Goal: Information Seeking & Learning: Learn about a topic

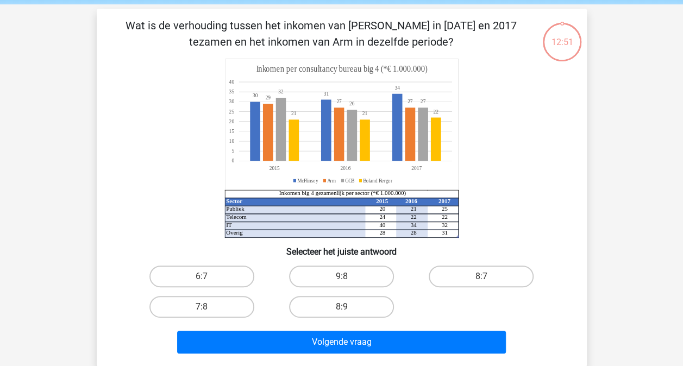
scroll to position [109, 0]
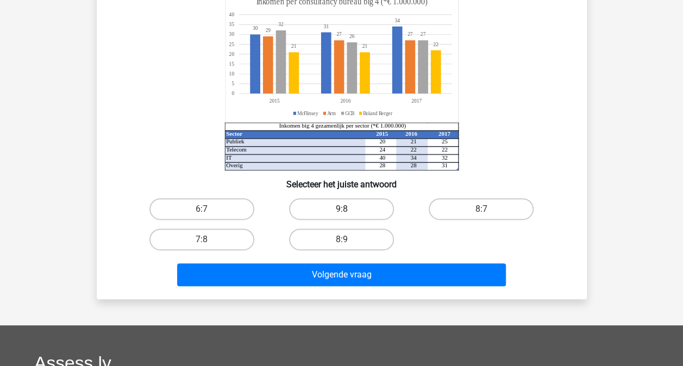
click at [341, 202] on label "9:8" at bounding box center [341, 209] width 105 height 22
click at [341, 209] on input "9:8" at bounding box center [344, 212] width 7 height 7
radio input "true"
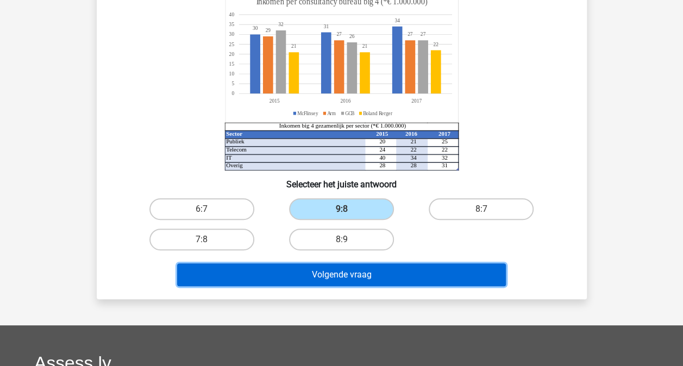
click at [385, 272] on button "Volgende vraag" at bounding box center [341, 275] width 329 height 23
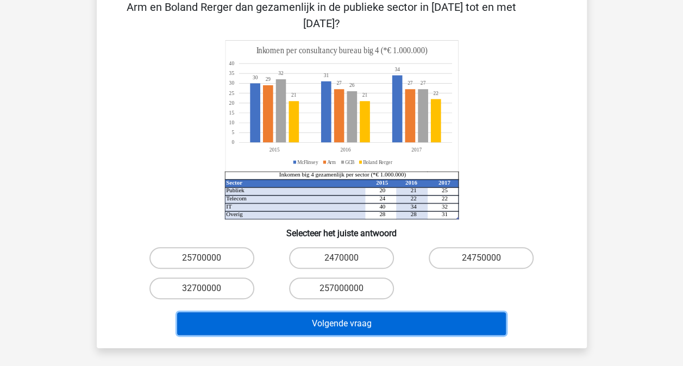
click at [324, 312] on button "Volgende vraag" at bounding box center [341, 323] width 329 height 23
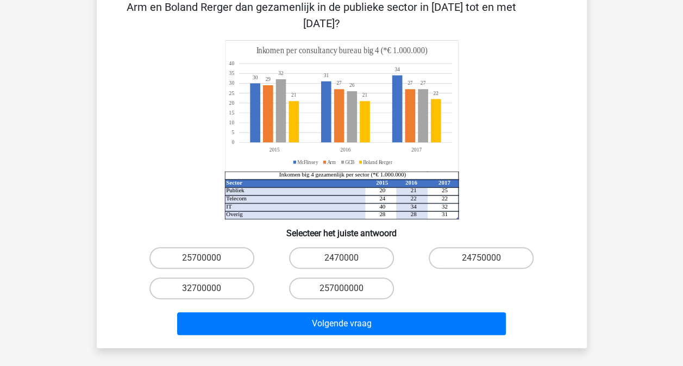
click at [591, 146] on div "11:33 Vraag 2 van de 10 Categorie: numeriek redeneren set 1 Sector 2015 2016 20…" at bounding box center [342, 144] width 508 height 407
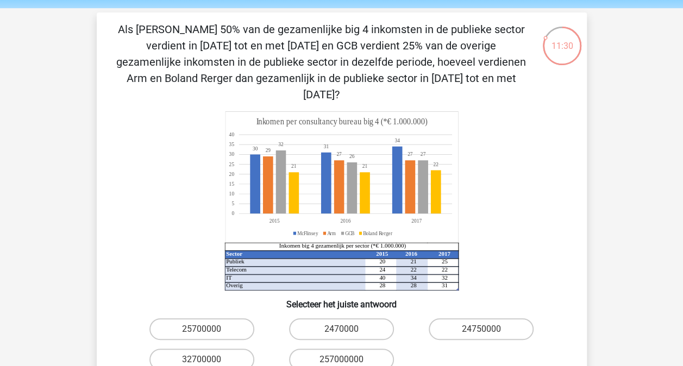
scroll to position [54, 0]
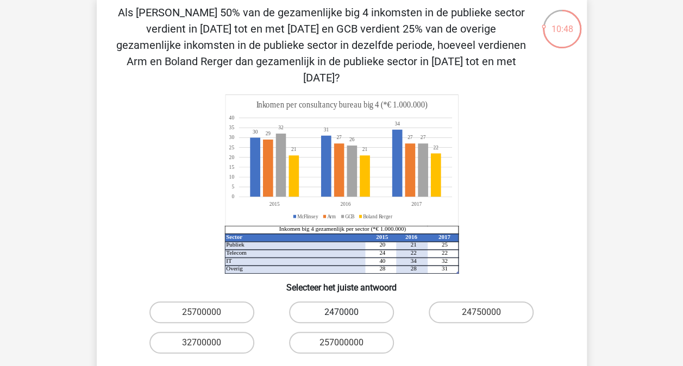
click at [351, 302] on label "2470000" at bounding box center [341, 313] width 105 height 22
click at [348, 312] on input "2470000" at bounding box center [344, 315] width 7 height 7
radio input "true"
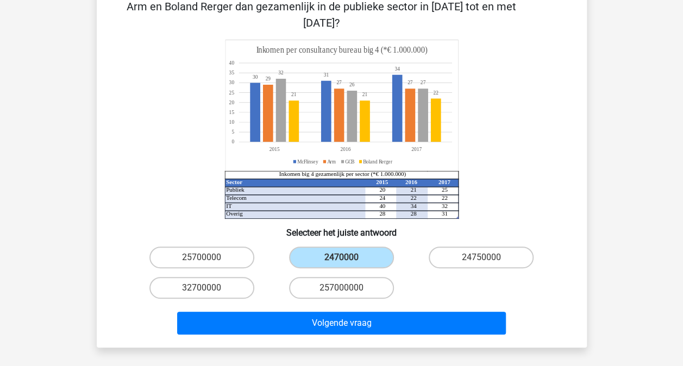
scroll to position [163, 0]
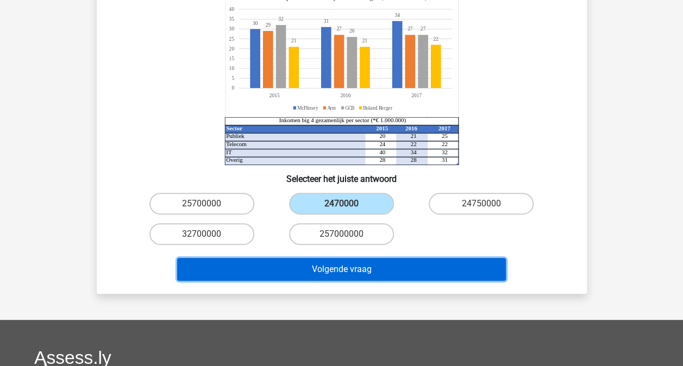
click at [393, 258] on button "Volgende vraag" at bounding box center [341, 269] width 329 height 23
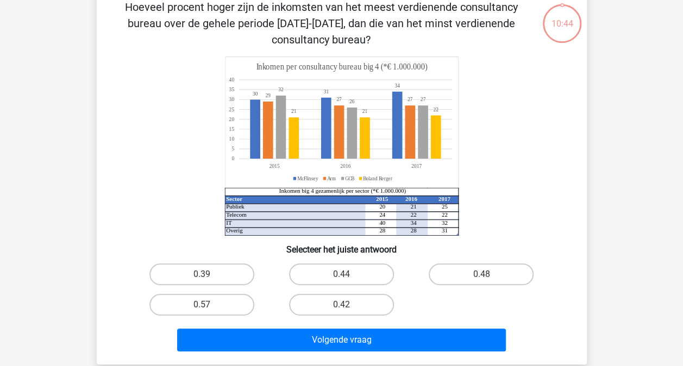
scroll to position [50, 0]
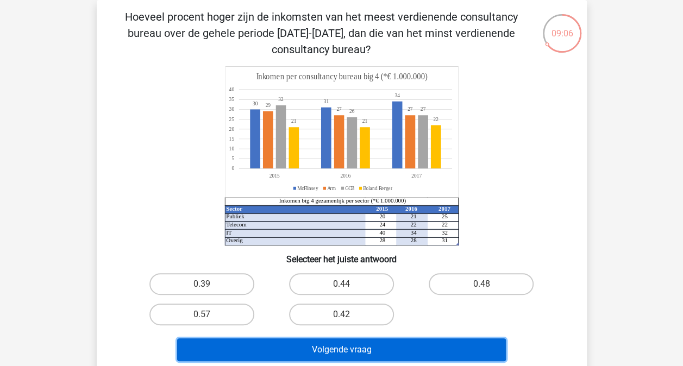
click at [367, 343] on button "Volgende vraag" at bounding box center [341, 350] width 329 height 23
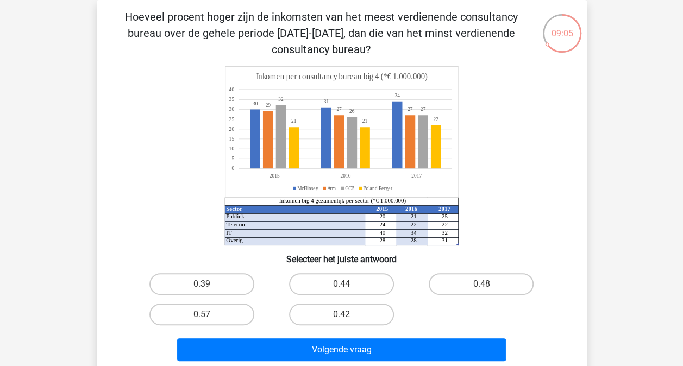
click at [514, 223] on icon "Sector 2015 2016 2017 Publiek 20 21 25 Telecom 24 22 22 IT 40 34 32 Overig 28 2…" at bounding box center [342, 155] width 438 height 179
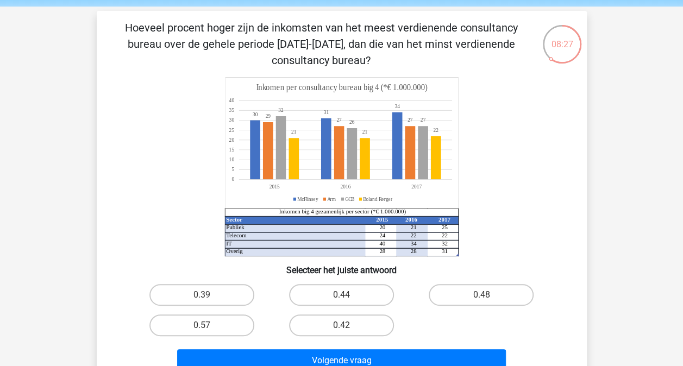
scroll to position [54, 0]
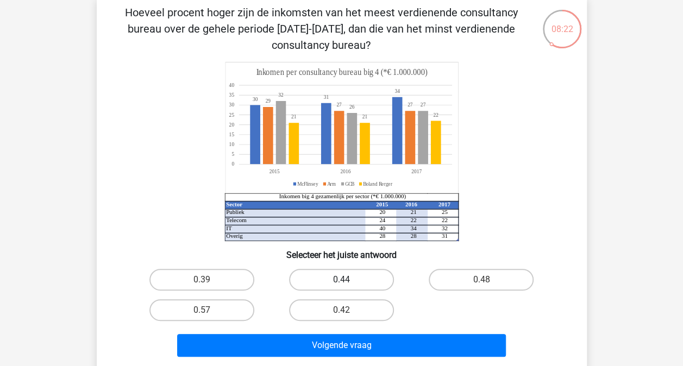
click at [308, 275] on label "0.44" at bounding box center [341, 280] width 105 height 22
click at [341, 280] on input "0.44" at bounding box center [344, 283] width 7 height 7
radio input "true"
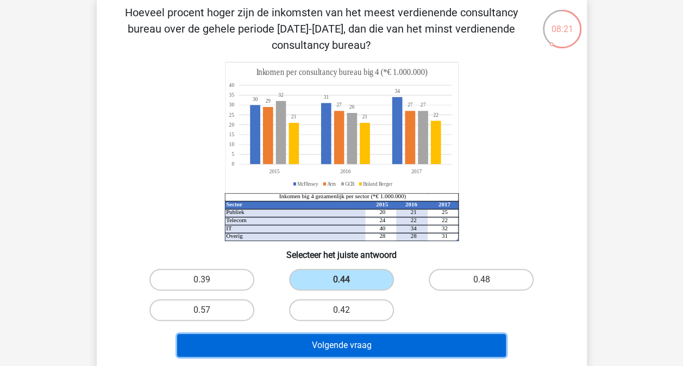
click at [322, 353] on button "Volgende vraag" at bounding box center [341, 345] width 329 height 23
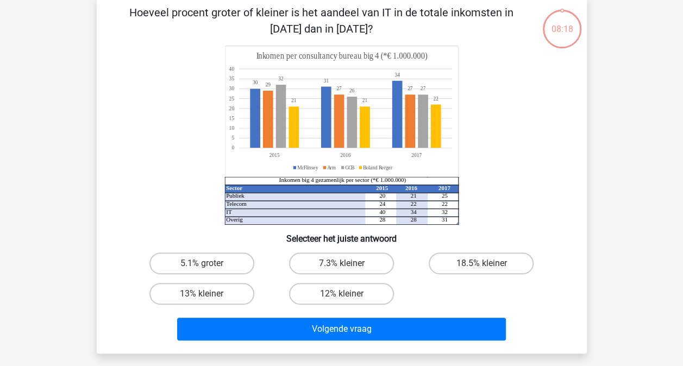
scroll to position [50, 0]
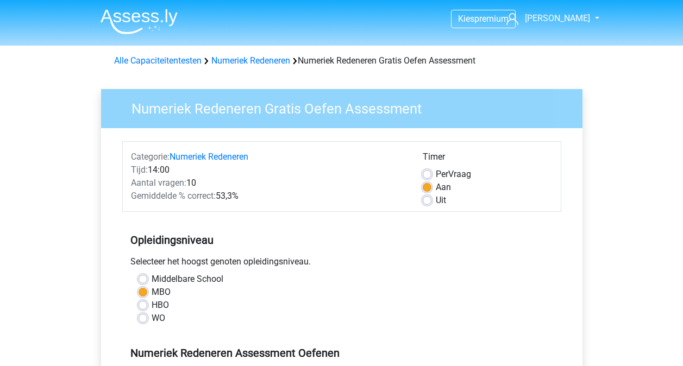
scroll to position [181, 0]
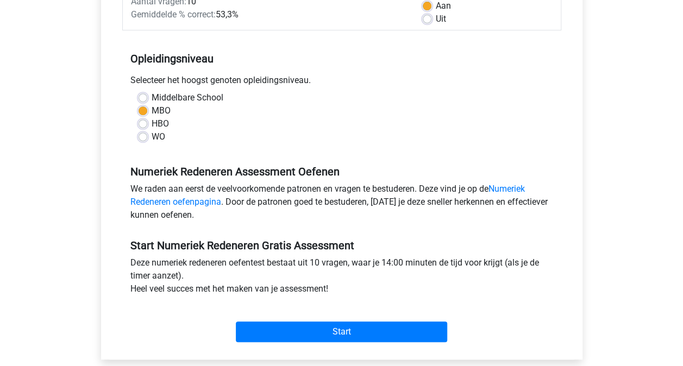
click at [428, 127] on div "HBO" at bounding box center [342, 123] width 406 height 13
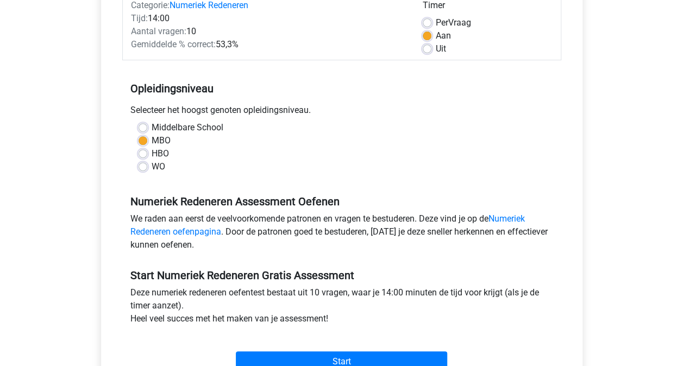
scroll to position [127, 0]
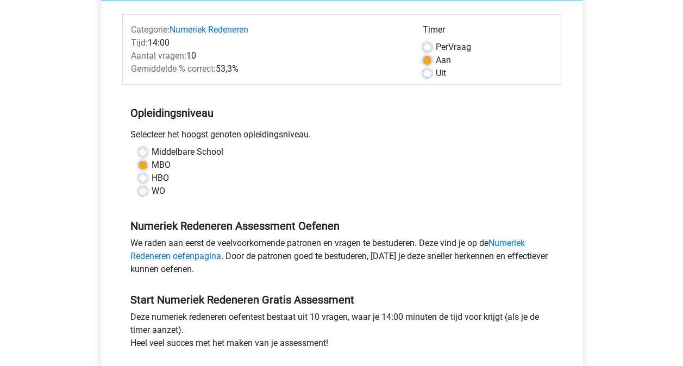
click at [152, 149] on label "Middelbare School" at bounding box center [188, 152] width 72 height 13
click at [141, 149] on input "Middelbare School" at bounding box center [143, 151] width 9 height 11
radio input "true"
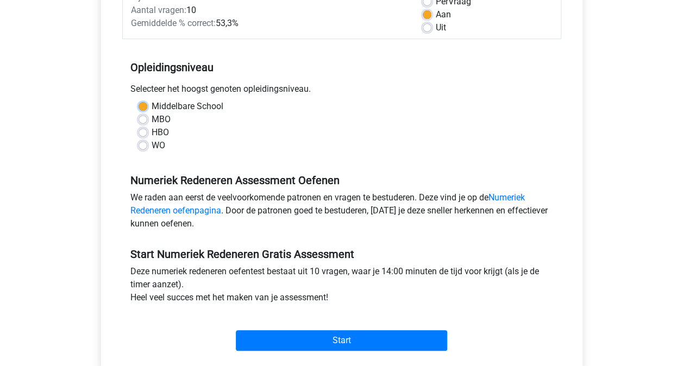
scroll to position [236, 0]
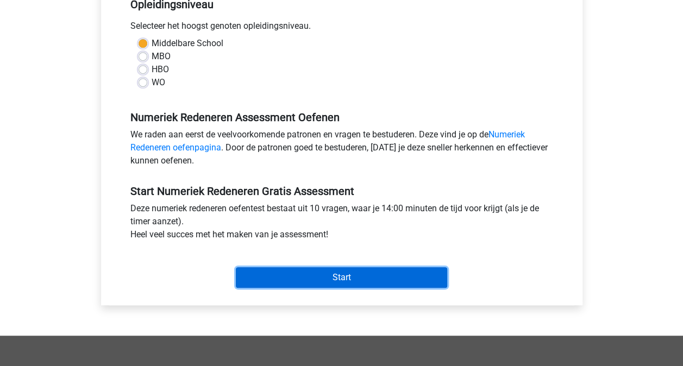
click at [362, 275] on input "Start" at bounding box center [341, 277] width 211 height 21
